Goal: Task Accomplishment & Management: Complete application form

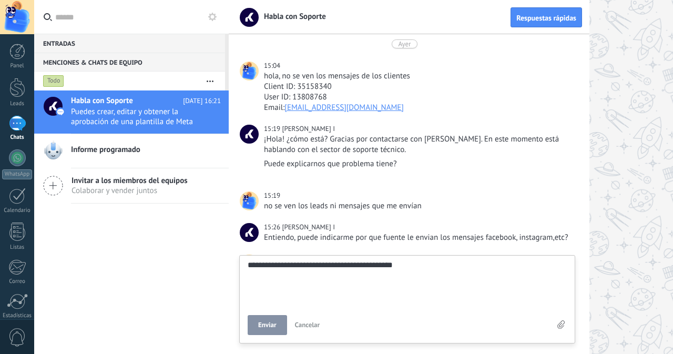
scroll to position [471, 0]
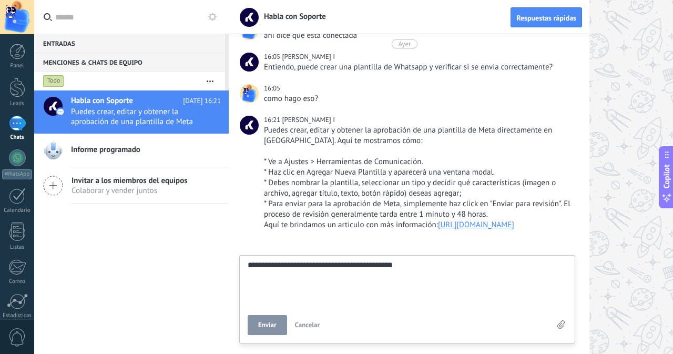
click at [332, 302] on textarea "**********" at bounding box center [407, 282] width 319 height 43
click at [279, 327] on button "Enviar" at bounding box center [267, 325] width 39 height 20
type textarea "*******"
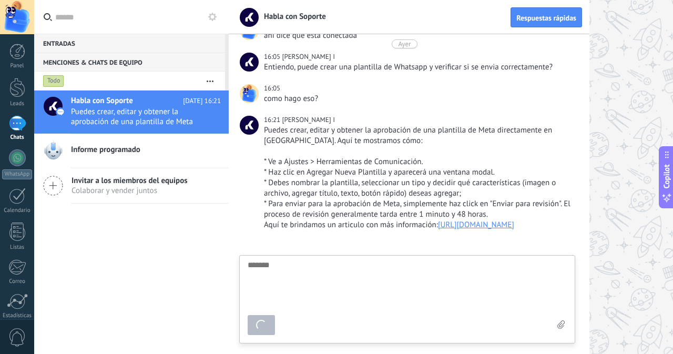
scroll to position [10, 0]
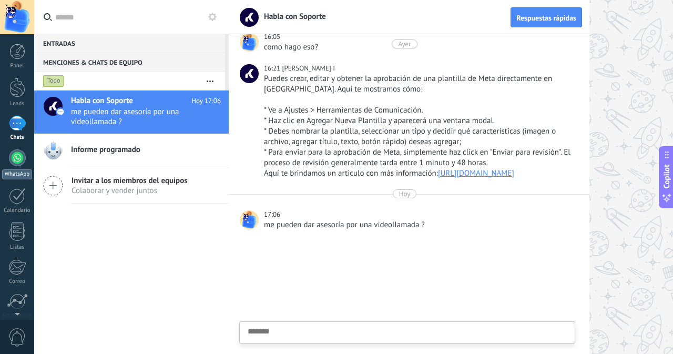
click at [12, 164] on div at bounding box center [17, 157] width 17 height 17
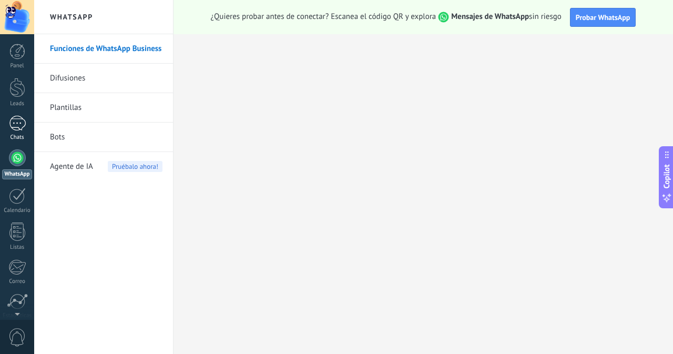
click at [16, 117] on div at bounding box center [17, 123] width 17 height 15
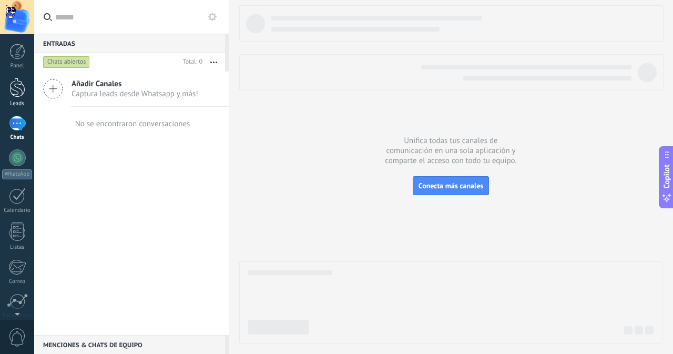
click at [20, 81] on div at bounding box center [17, 87] width 16 height 19
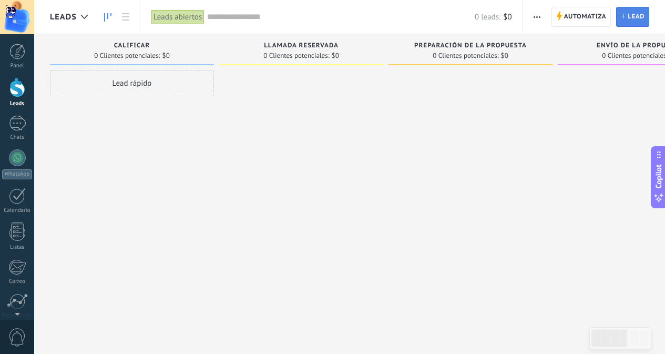
click at [632, 17] on span "Lead" at bounding box center [636, 16] width 17 height 19
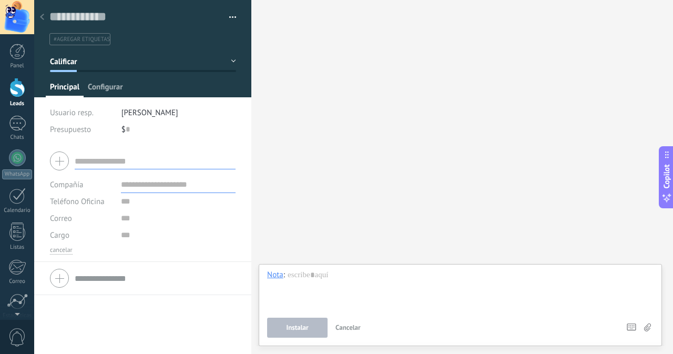
click at [100, 88] on span "Configurar" at bounding box center [105, 89] width 35 height 15
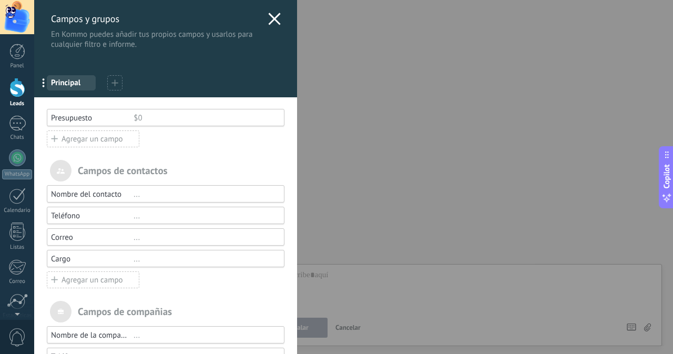
click at [270, 21] on use at bounding box center [274, 19] width 12 height 12
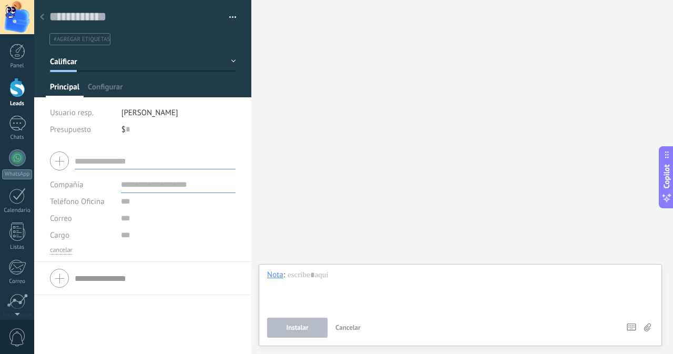
click at [87, 161] on input "text" at bounding box center [155, 161] width 161 height 17
type input "**********"
click at [151, 188] on input "text" at bounding box center [178, 184] width 115 height 17
click at [137, 208] on input "text" at bounding box center [178, 201] width 115 height 17
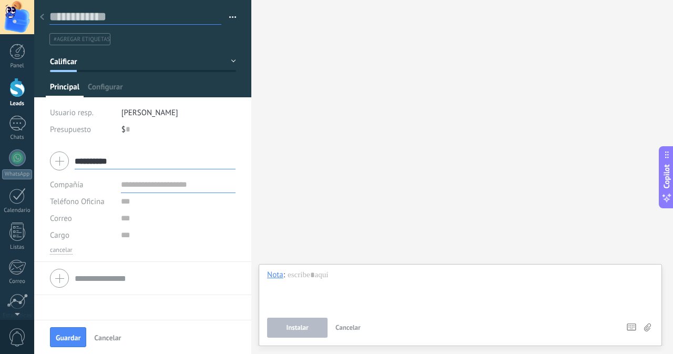
click at [113, 20] on input "text" at bounding box center [135, 17] width 172 height 16
type input "*"
type input "**********"
click at [137, 159] on input "**********" at bounding box center [155, 161] width 161 height 17
drag, startPoint x: 90, startPoint y: 167, endPoint x: 70, endPoint y: 169, distance: 20.1
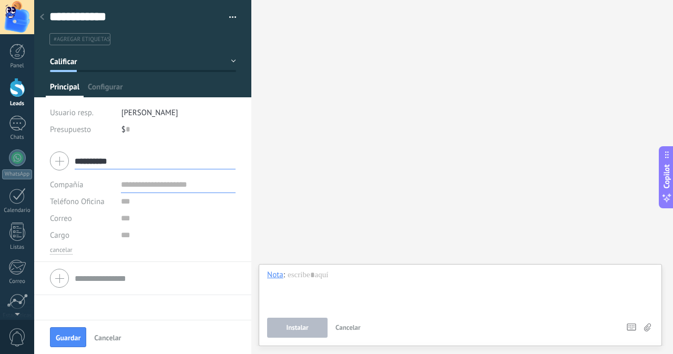
click at [70, 169] on div "**********" at bounding box center [143, 161] width 186 height 26
type input "**********"
click at [145, 188] on input "text" at bounding box center [178, 184] width 115 height 17
click at [128, 201] on input "text" at bounding box center [178, 201] width 115 height 17
type input "**********"
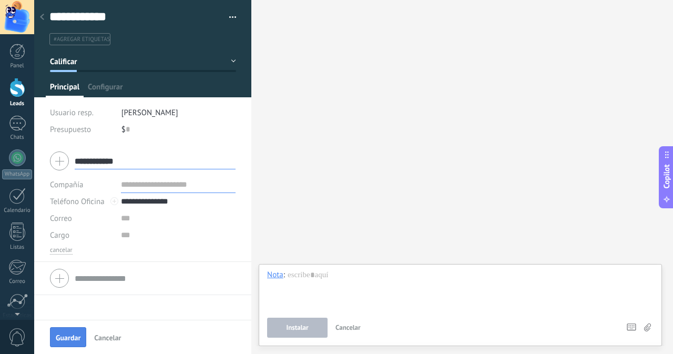
click at [72, 335] on span "Guardar" at bounding box center [68, 337] width 25 height 7
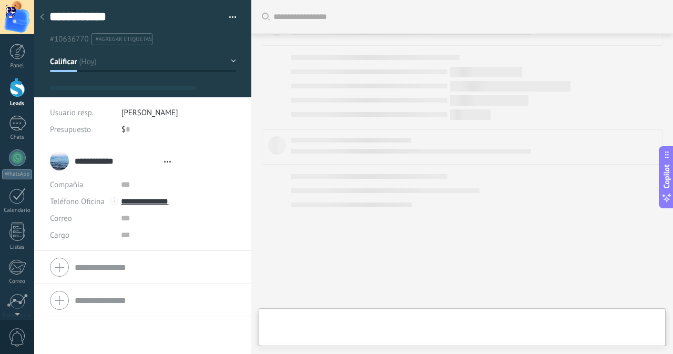
type textarea "**********"
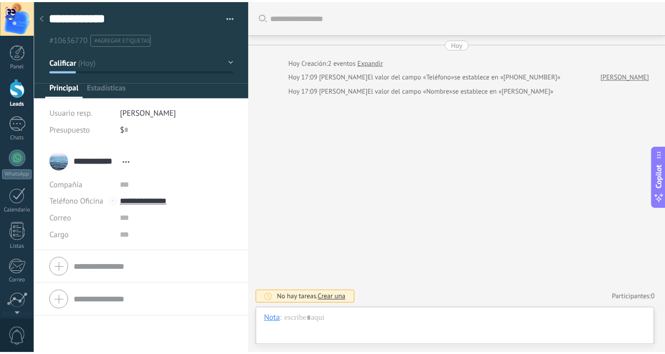
scroll to position [16, 0]
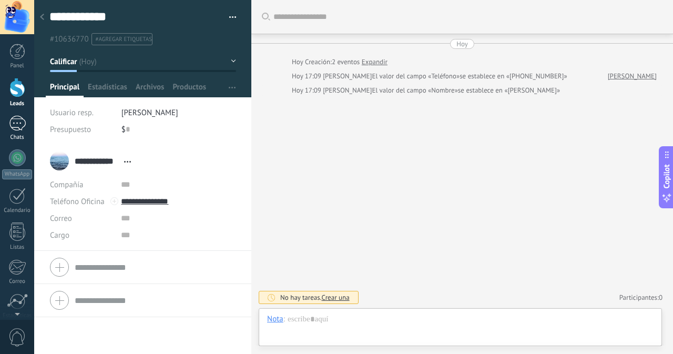
click at [16, 120] on div at bounding box center [17, 123] width 17 height 15
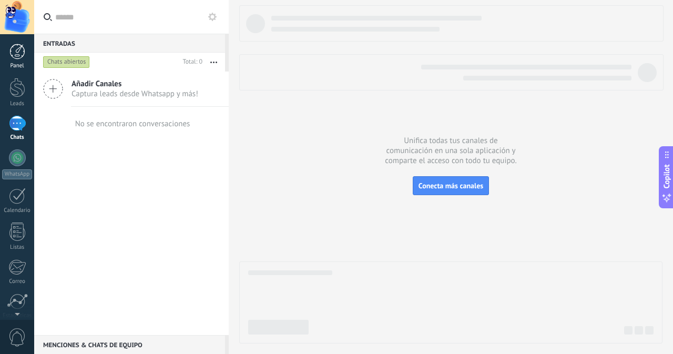
click at [18, 62] on link "Panel" at bounding box center [17, 57] width 34 height 26
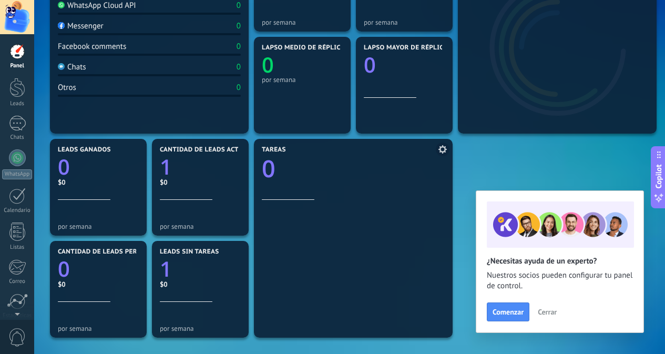
scroll to position [263, 0]
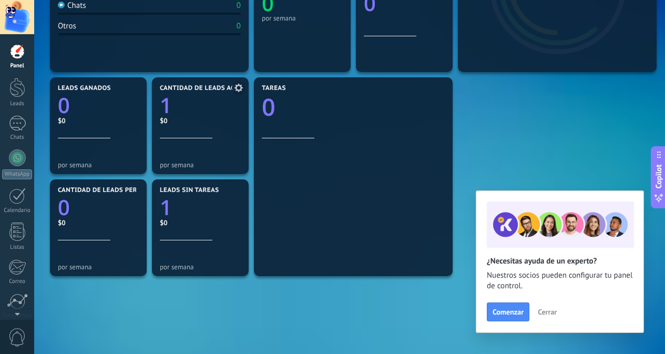
click at [197, 114] on link "1" at bounding box center [200, 104] width 81 height 29
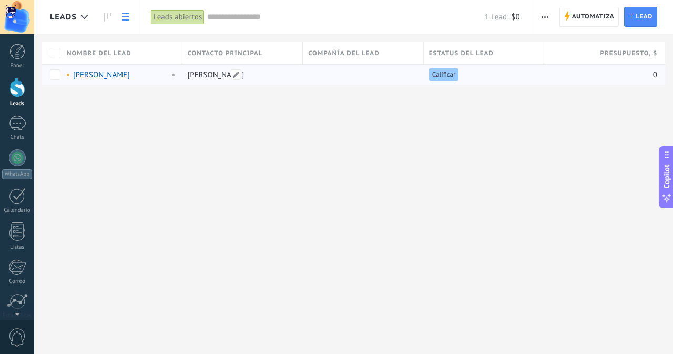
click at [198, 75] on link "[PERSON_NAME]" at bounding box center [216, 75] width 57 height 10
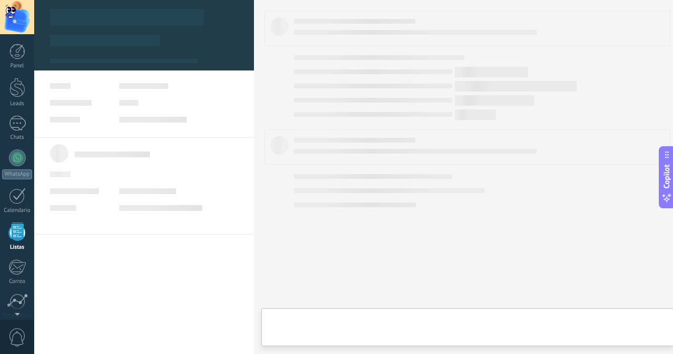
scroll to position [65, 0]
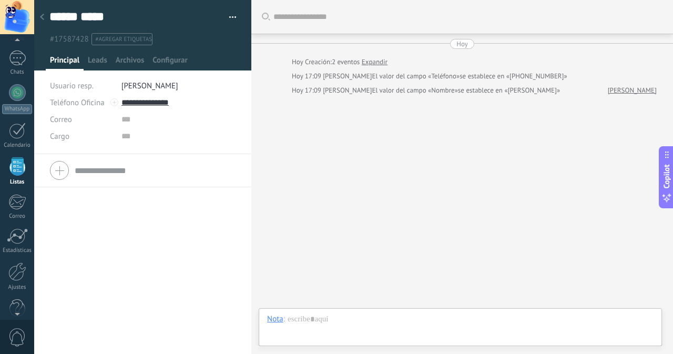
click at [74, 57] on span "Principal" at bounding box center [64, 62] width 29 height 15
click at [94, 58] on span "Leads" at bounding box center [97, 62] width 19 height 15
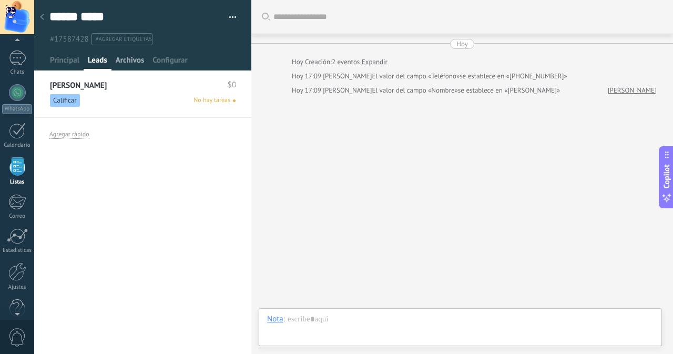
click at [132, 59] on span "Archivos" at bounding box center [130, 62] width 28 height 15
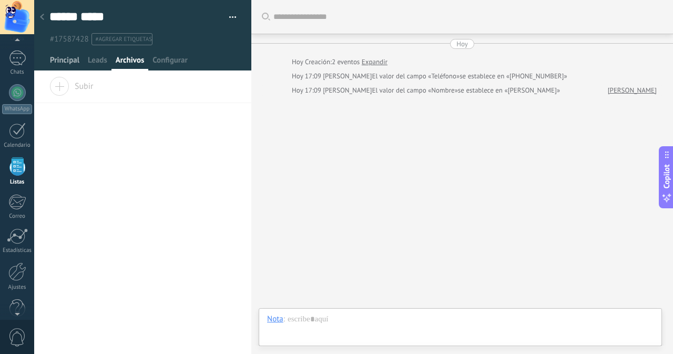
click at [65, 60] on span "Principal" at bounding box center [64, 62] width 29 height 15
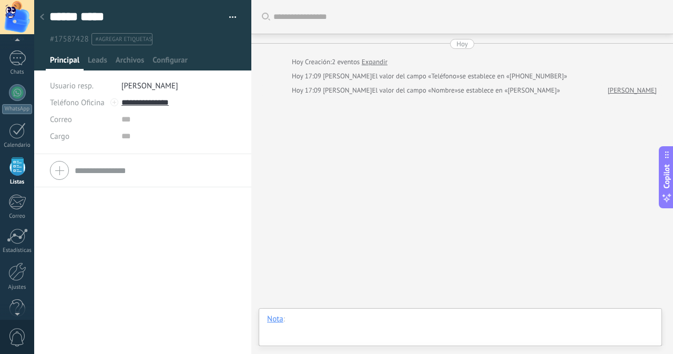
click at [338, 325] on div at bounding box center [460, 330] width 387 height 32
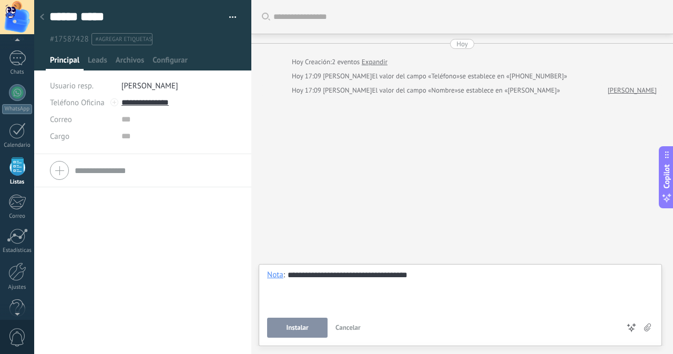
click at [443, 285] on div "**********" at bounding box center [460, 290] width 387 height 40
drag, startPoint x: 491, startPoint y: 282, endPoint x: 477, endPoint y: 282, distance: 14.2
click at [488, 282] on div "**********" at bounding box center [460, 290] width 387 height 40
click at [316, 325] on button "Instalar" at bounding box center [297, 328] width 60 height 20
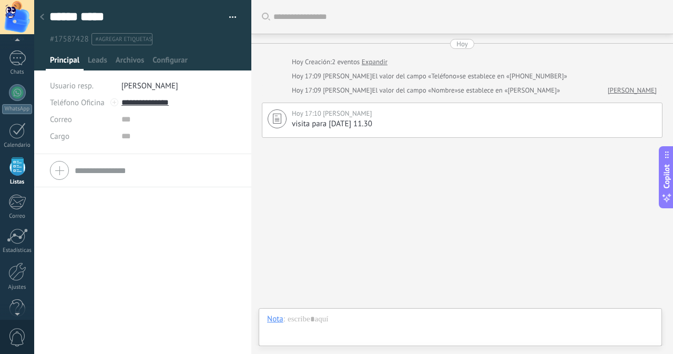
click at [132, 53] on div at bounding box center [143, 35] width 218 height 70
click at [140, 59] on span "Archivos" at bounding box center [130, 62] width 28 height 15
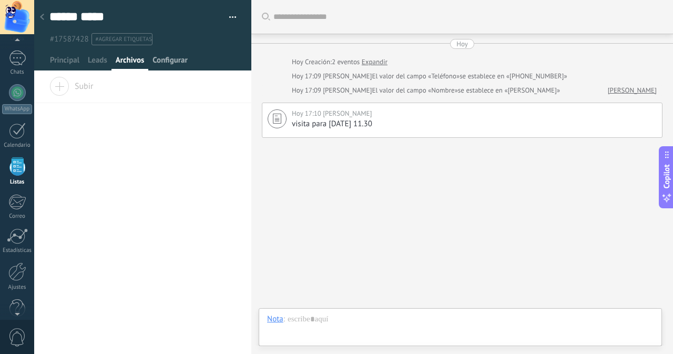
click at [167, 63] on span "Configurar" at bounding box center [170, 62] width 35 height 15
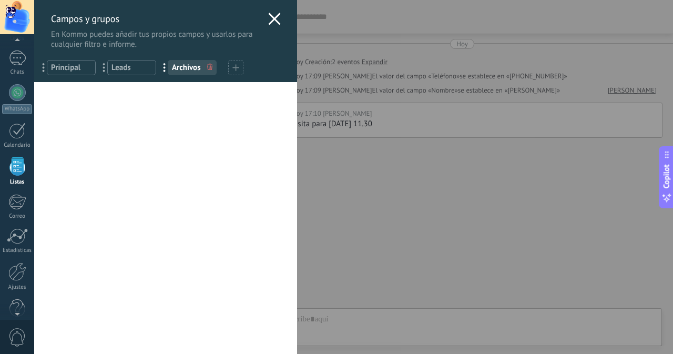
click at [261, 19] on div "Campos y grupos En Kommo puedes añadir tus propios campos y usarlos para cualqu…" at bounding box center [165, 24] width 263 height 49
click at [268, 20] on icon at bounding box center [274, 19] width 13 height 13
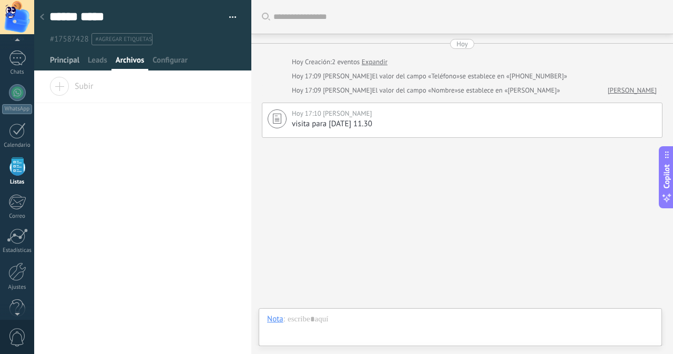
click at [75, 62] on span "Principal" at bounding box center [64, 62] width 29 height 15
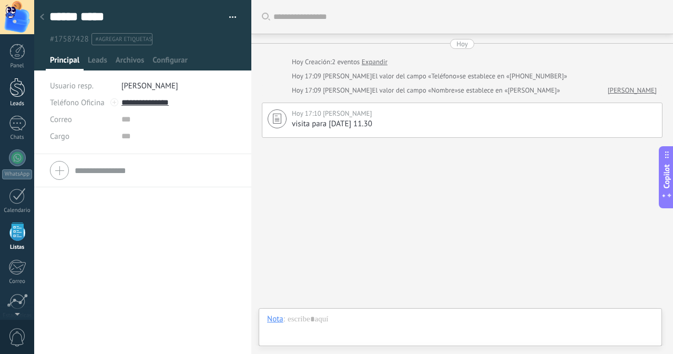
click at [17, 89] on div at bounding box center [17, 87] width 16 height 19
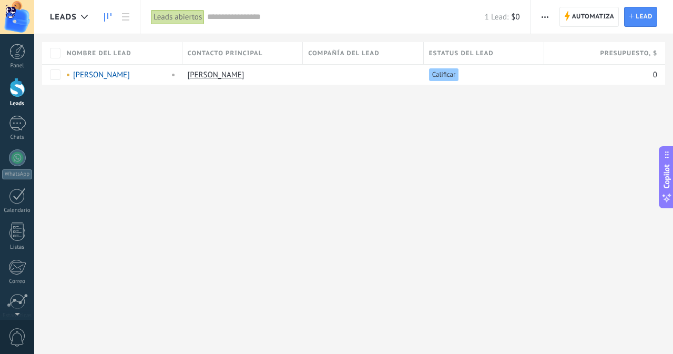
click at [112, 15] on link at bounding box center [108, 17] width 18 height 21
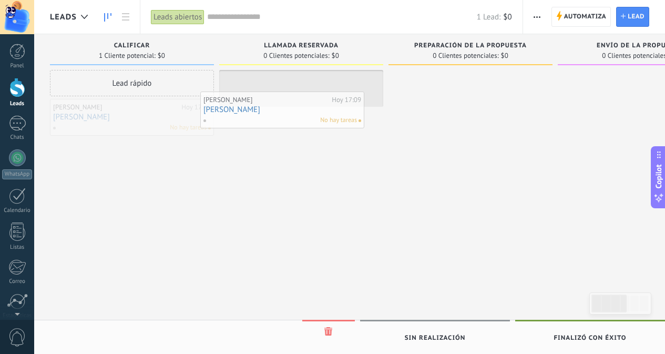
drag, startPoint x: 150, startPoint y: 111, endPoint x: 302, endPoint y: 103, distance: 152.3
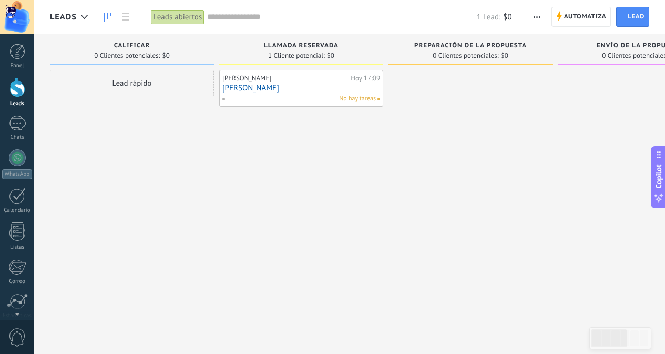
click at [307, 89] on link "[PERSON_NAME]" at bounding box center [302, 88] width 158 height 9
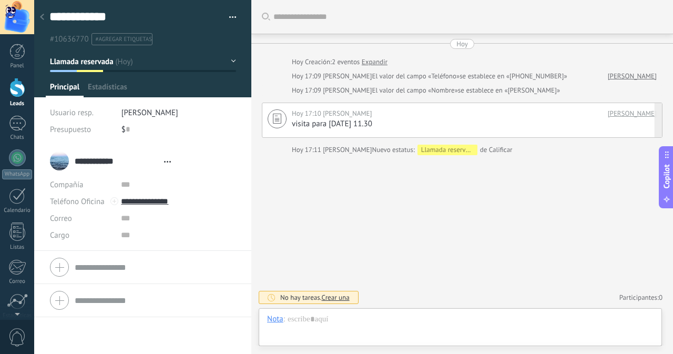
scroll to position [16, 0]
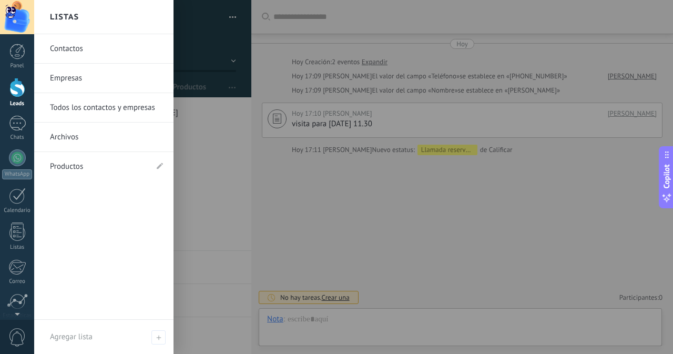
click at [93, 55] on link "Contactos" at bounding box center [106, 48] width 113 height 29
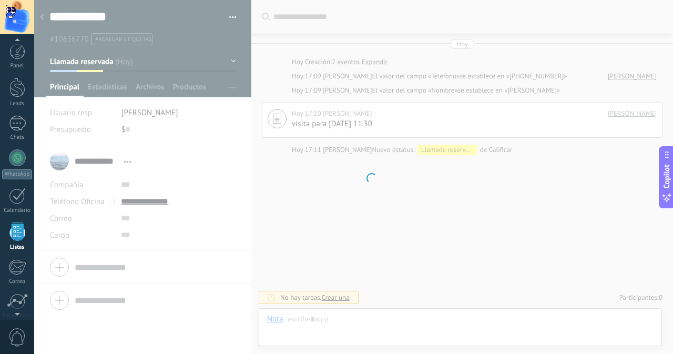
scroll to position [65, 0]
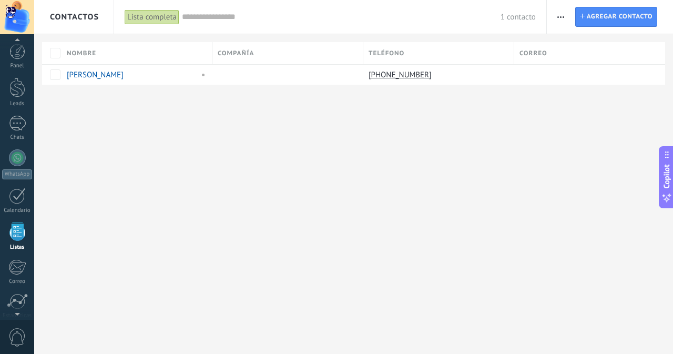
scroll to position [65, 0]
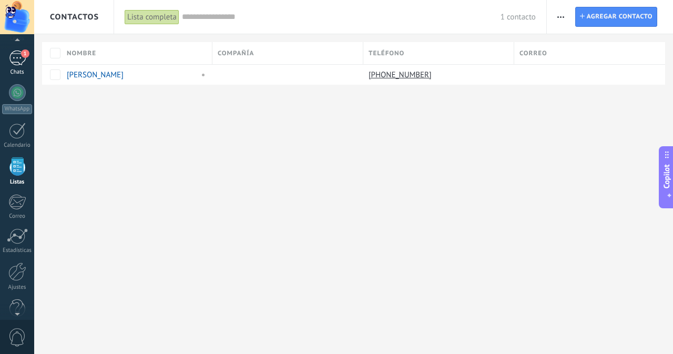
click at [26, 56] on span "1" at bounding box center [25, 53] width 8 height 8
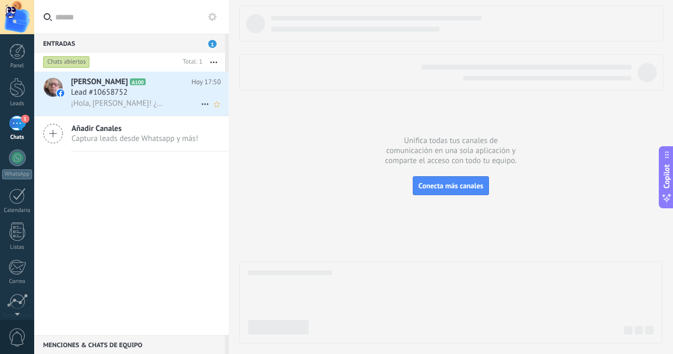
click at [143, 98] on div "¡Hola, [PERSON_NAME]! ¿Cómo podemos ayudarte?" at bounding box center [146, 103] width 150 height 11
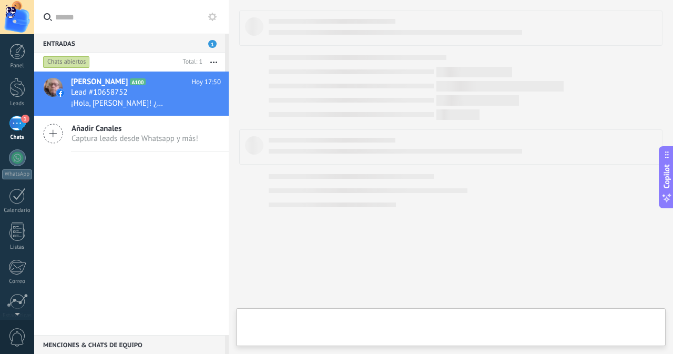
type textarea "**********"
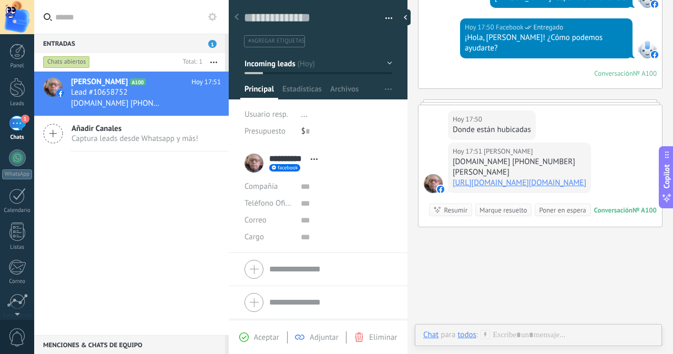
scroll to position [206, 0]
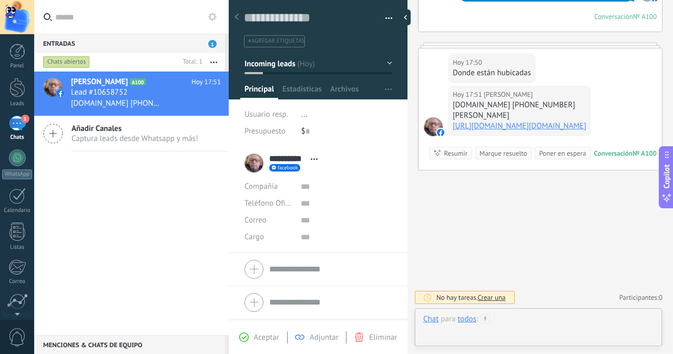
click at [452, 336] on div at bounding box center [538, 330] width 230 height 32
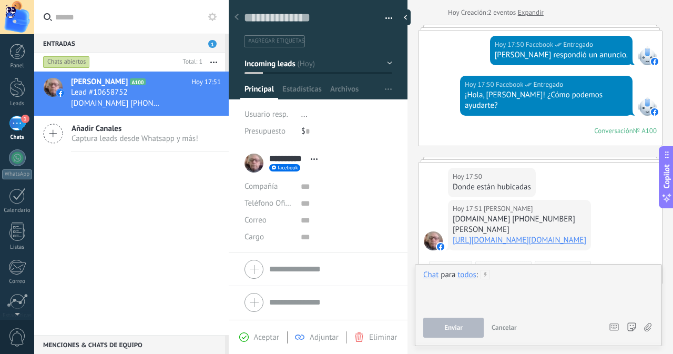
scroll to position [105, 0]
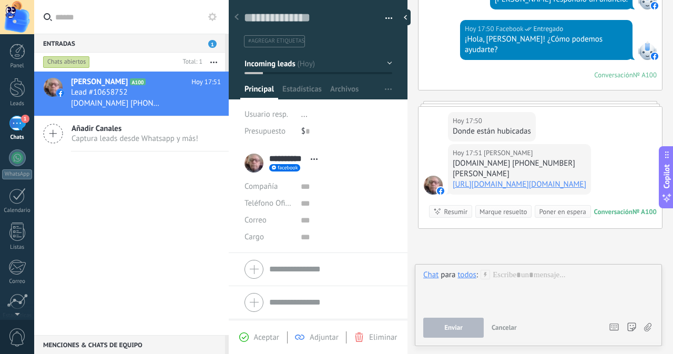
click at [591, 195] on div "[DATE] 17:51 [PERSON_NAME][DOMAIN_NAME] [PHONE_NUMBER] [PERSON_NAME] [URL][DOMA…" at bounding box center [519, 169] width 143 height 51
click at [560, 290] on div at bounding box center [538, 290] width 230 height 40
click at [461, 324] on span "Enviar" at bounding box center [454, 327] width 18 height 7
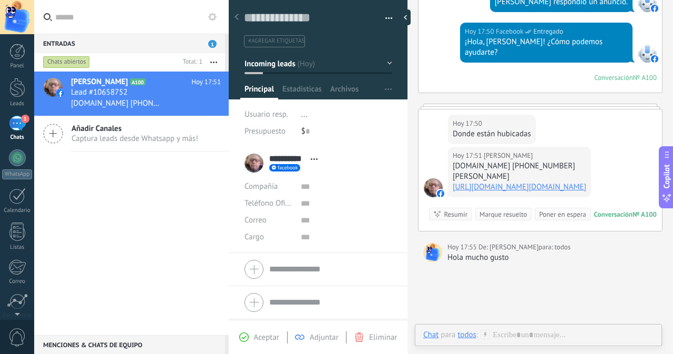
scroll to position [79, 0]
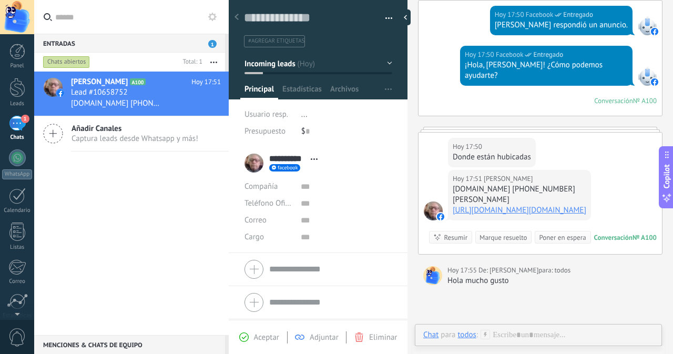
type textarea "*******"
